Goal: Task Accomplishment & Management: Use online tool/utility

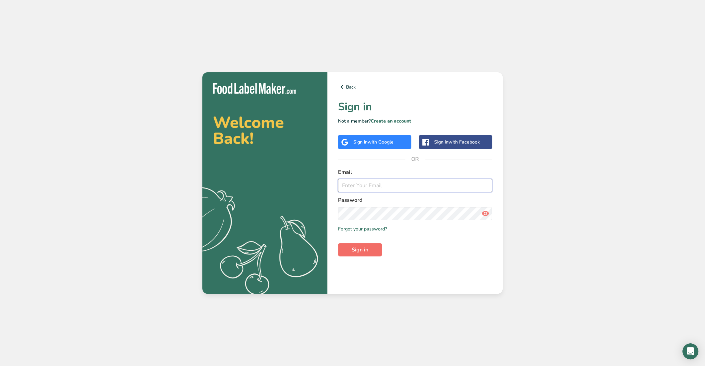
type input "[PERSON_NAME][EMAIL_ADDRESS][DOMAIN_NAME]"
click at [353, 248] on span "Sign in" at bounding box center [360, 250] width 17 height 8
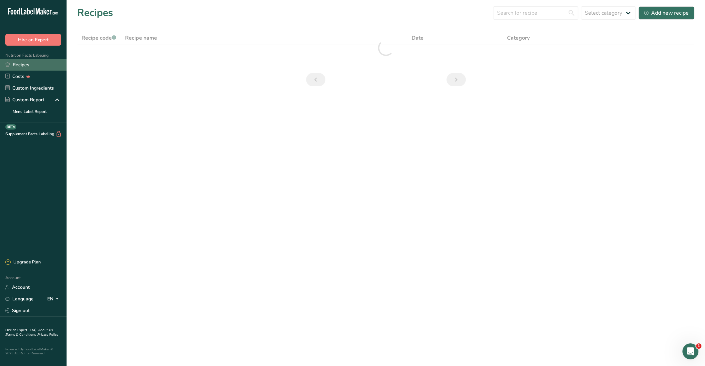
click at [16, 69] on link "Recipes" at bounding box center [33, 65] width 67 height 12
click at [516, 14] on input "text" at bounding box center [495, 12] width 85 height 13
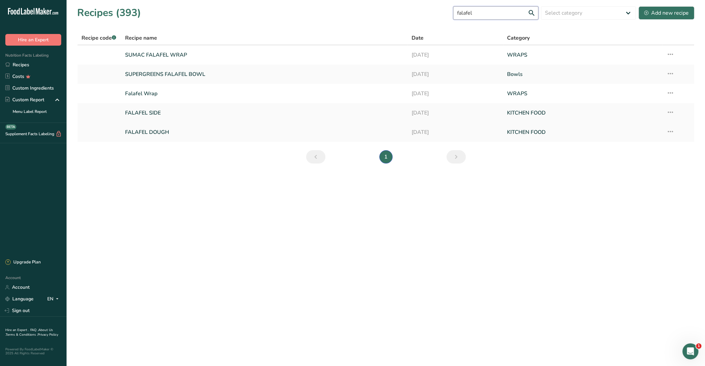
type input "falafel"
click at [167, 128] on link "FALAFEL DOUGH" at bounding box center [264, 132] width 278 height 14
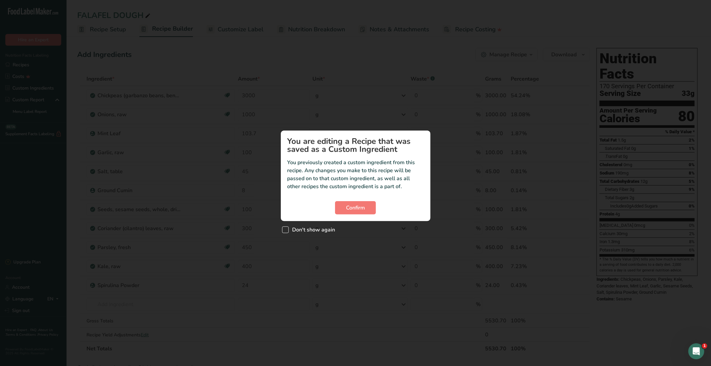
click at [312, 228] on span "Don't show again" at bounding box center [312, 229] width 47 height 7
click at [286, 228] on input "Don't show again" at bounding box center [284, 230] width 4 height 4
checkbox input "true"
click at [367, 207] on button "Confirm" at bounding box center [355, 207] width 41 height 13
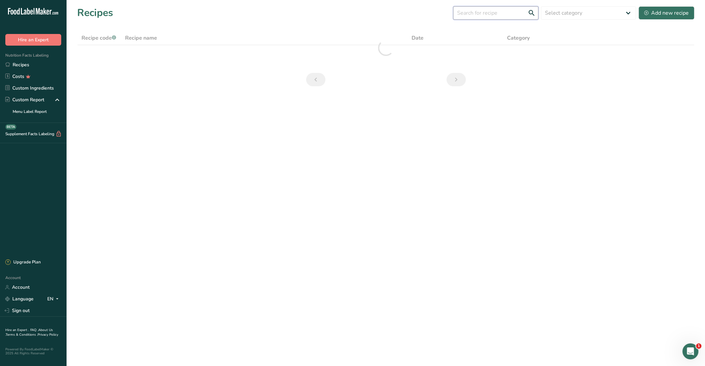
click at [499, 13] on input "text" at bounding box center [495, 12] width 85 height 13
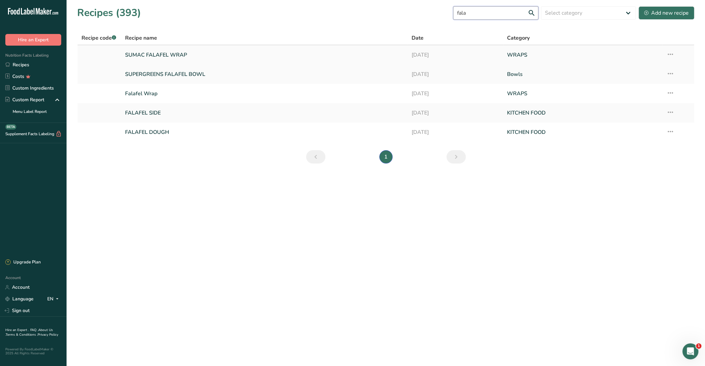
type input "fala"
click at [180, 54] on link "SUMAC FALAFEL WRAP" at bounding box center [264, 55] width 278 height 14
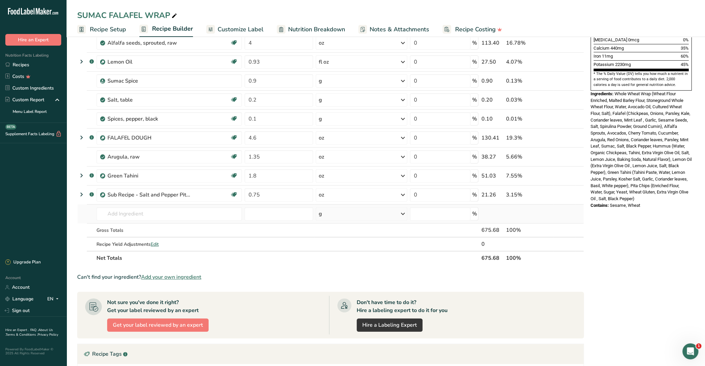
scroll to position [184, 0]
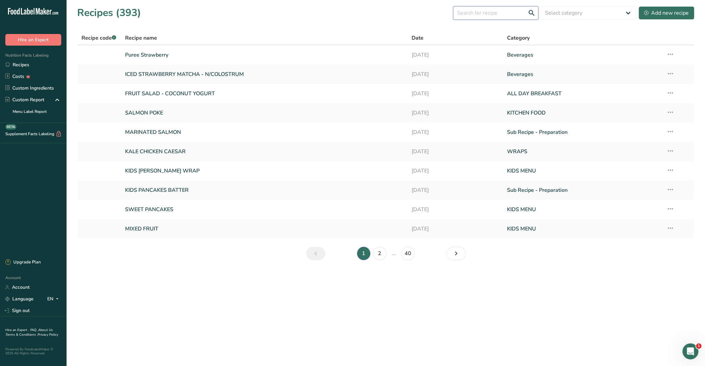
click at [508, 17] on input "text" at bounding box center [495, 12] width 85 height 13
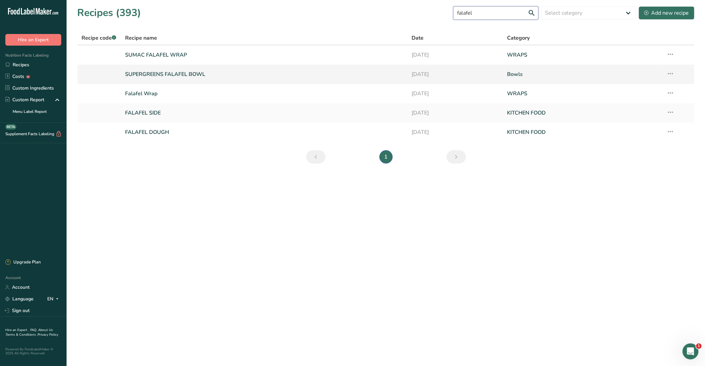
type input "falafel"
click at [207, 76] on link "SUPERGREENS FALAFEL BOWL" at bounding box center [264, 74] width 278 height 14
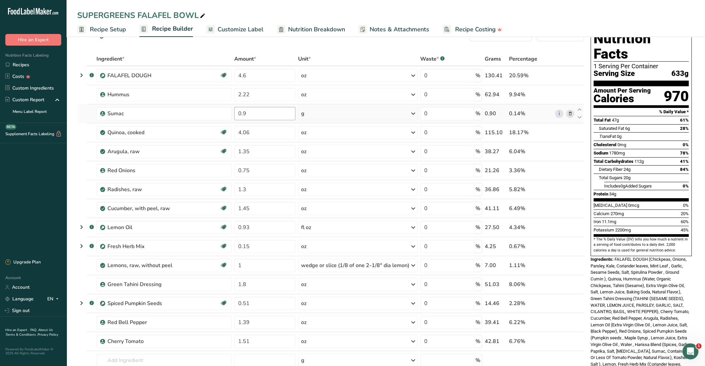
scroll to position [20, 0]
click at [24, 70] on link "Recipes" at bounding box center [33, 65] width 67 height 12
